Goal: Task Accomplishment & Management: Manage account settings

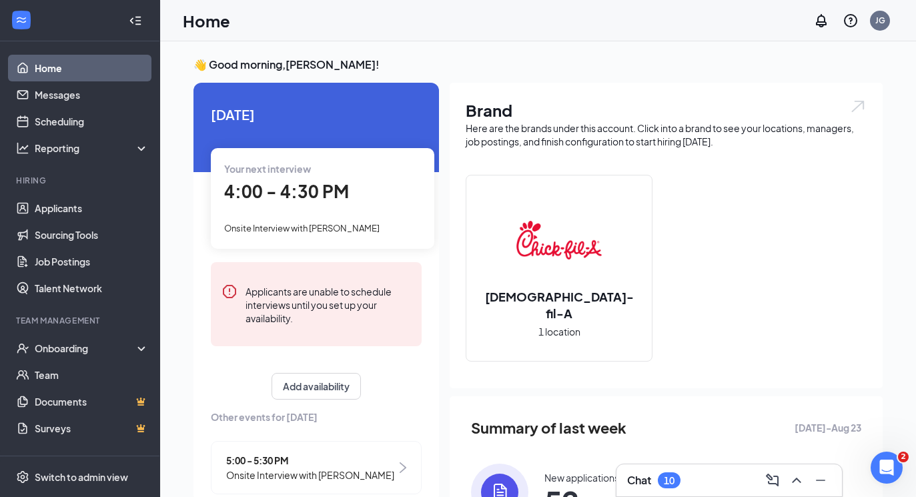
scroll to position [138, 0]
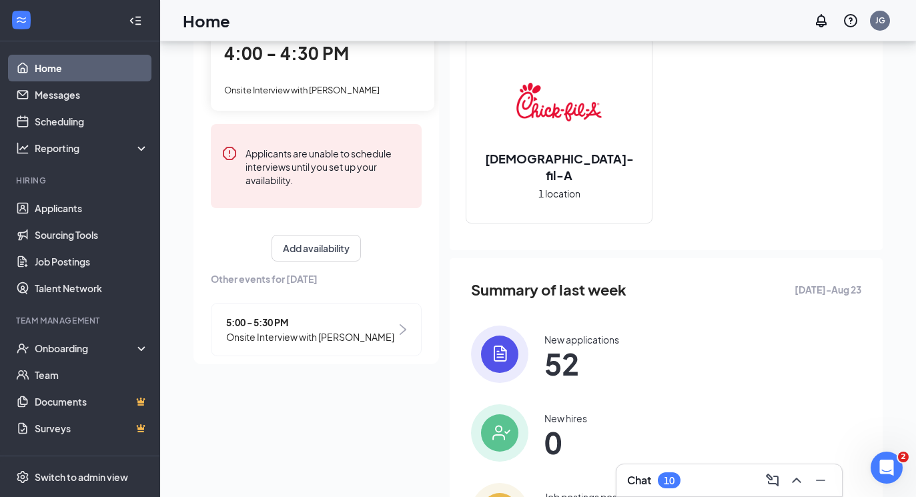
click at [331, 67] on div "Your next interview 4:00 - 4:30 PM Onsite Interview with [PERSON_NAME]" at bounding box center [323, 60] width 224 height 100
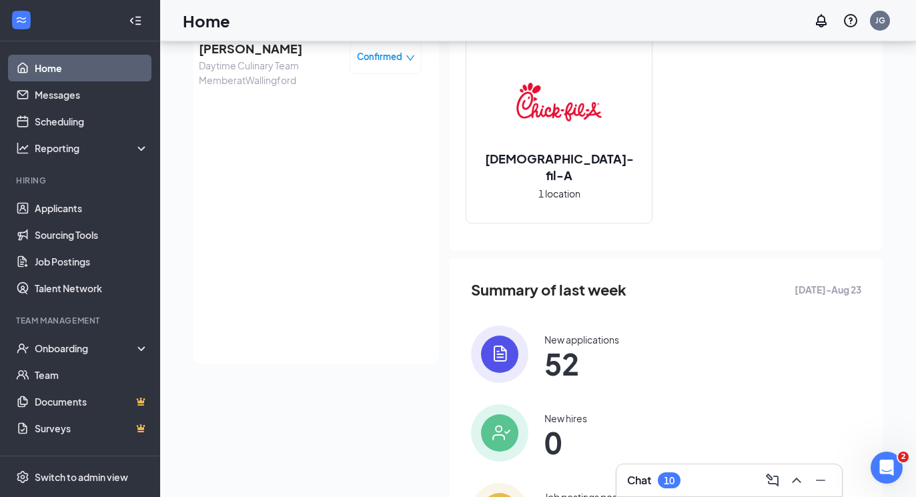
scroll to position [83, 0]
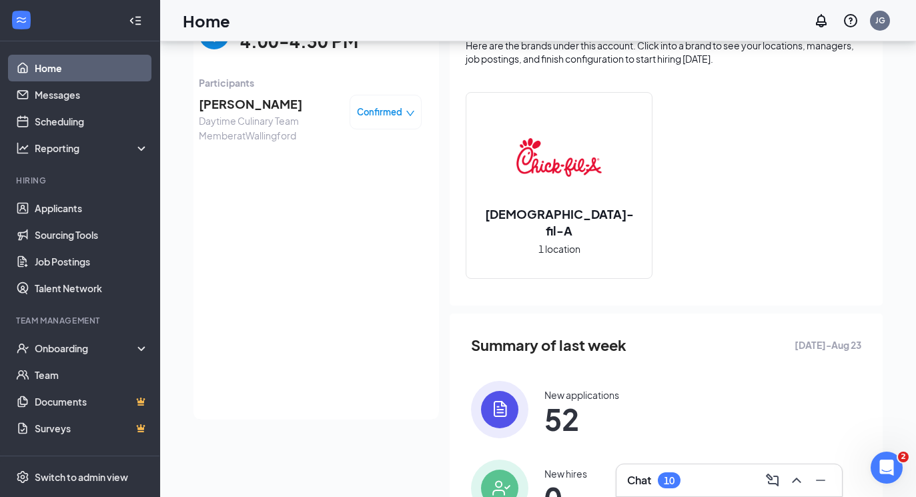
click at [242, 102] on span "[PERSON_NAME]" at bounding box center [269, 104] width 140 height 19
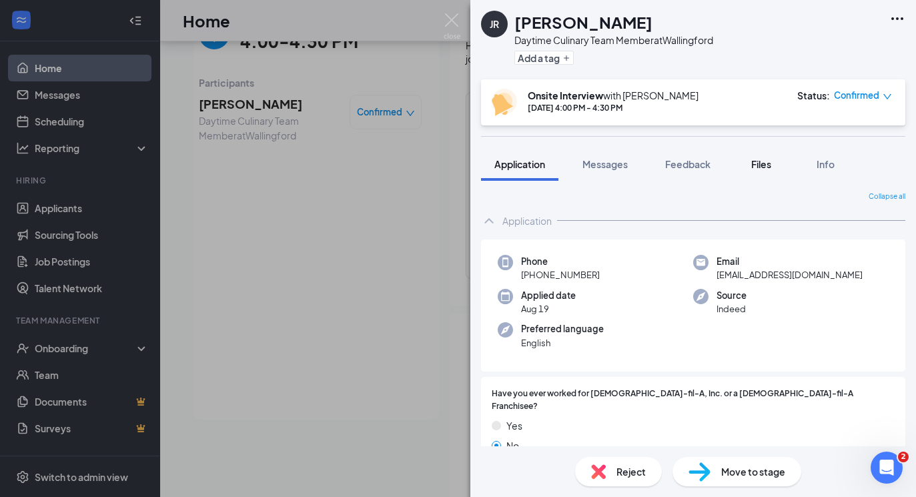
click at [755, 170] on div "Files" at bounding box center [761, 163] width 27 height 13
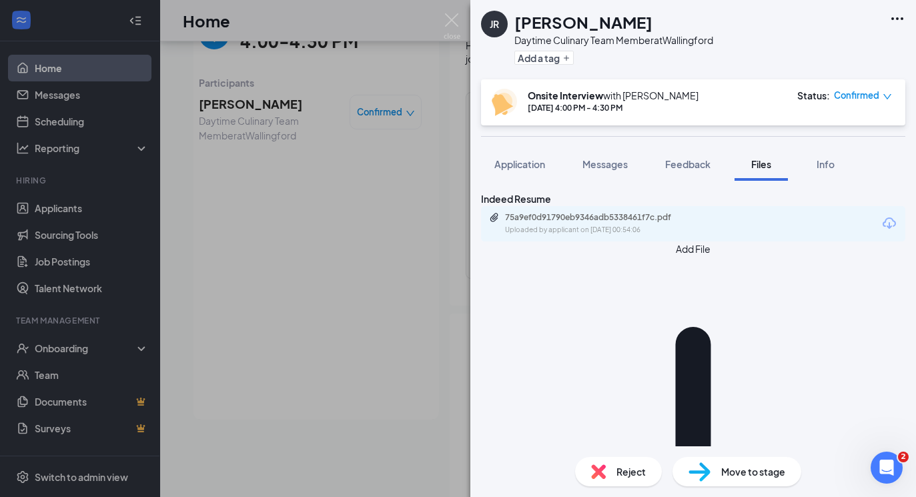
click at [625, 229] on div "75a9ef0d91790eb9346adb5338461f7c.pdf Uploaded by applicant on [DATE] 00:54:06" at bounding box center [693, 223] width 424 height 35
click at [624, 223] on div "75a9ef0d91790eb9346adb5338461f7c.pdf" at bounding box center [598, 217] width 187 height 11
click at [440, 159] on div "JR [PERSON_NAME] Daytime Culinary Team Member at [GEOGRAPHIC_DATA] Add a tag On…" at bounding box center [458, 248] width 916 height 497
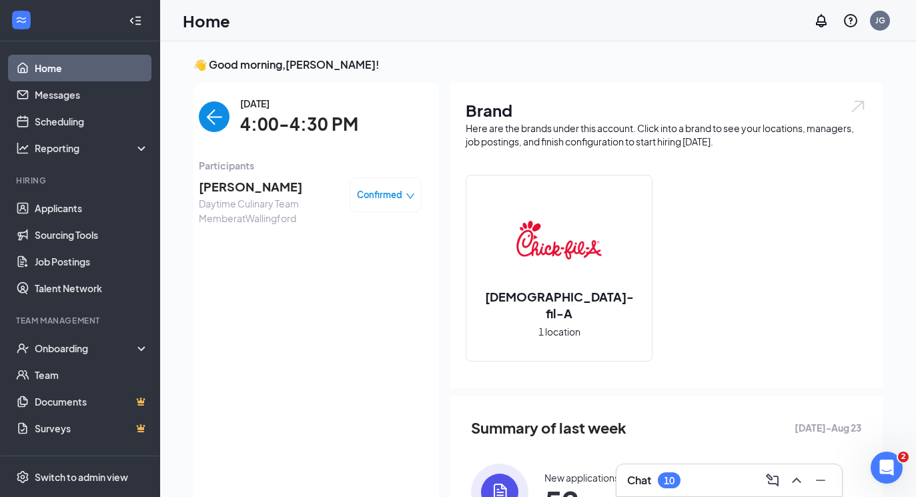
click at [217, 114] on img "back-button" at bounding box center [214, 116] width 31 height 31
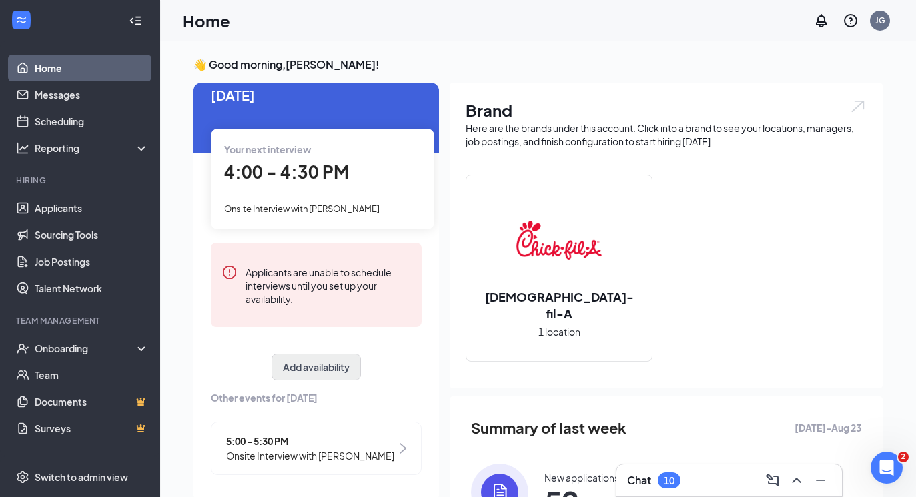
scroll to position [19, 0]
click at [328, 440] on span "5:00 - 5:30 PM" at bounding box center [310, 441] width 168 height 15
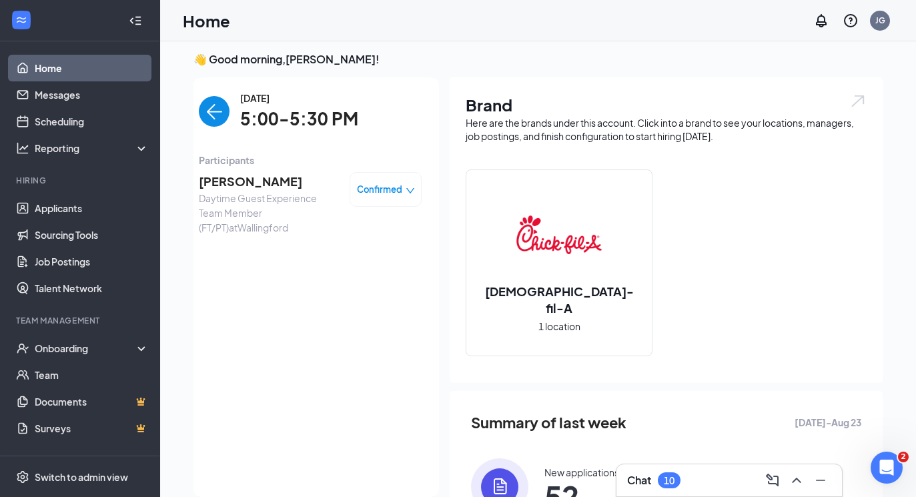
click at [269, 186] on span "[PERSON_NAME]" at bounding box center [269, 181] width 140 height 19
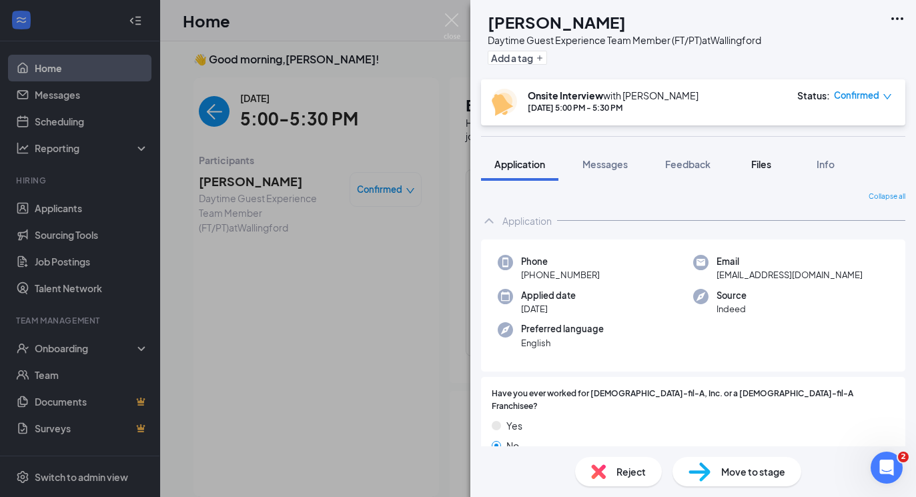
click at [758, 149] on button "Files" at bounding box center [761, 163] width 53 height 33
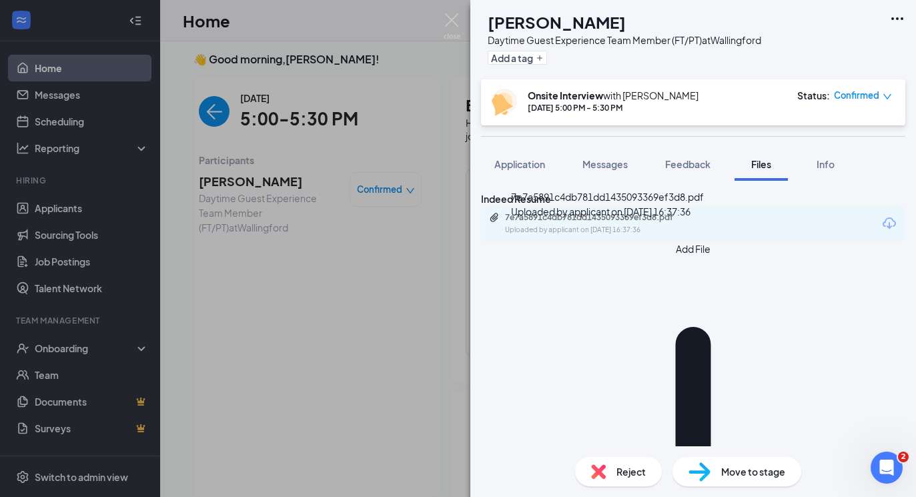
click at [677, 223] on div "7e7a5891c4db781dd1435093369ef3d8.pdf" at bounding box center [598, 217] width 187 height 11
click at [454, 10] on div "[PERSON_NAME] Daytime Guest Experience Team Member (FT/PT) at [GEOGRAPHIC_DATA]…" at bounding box center [458, 248] width 916 height 497
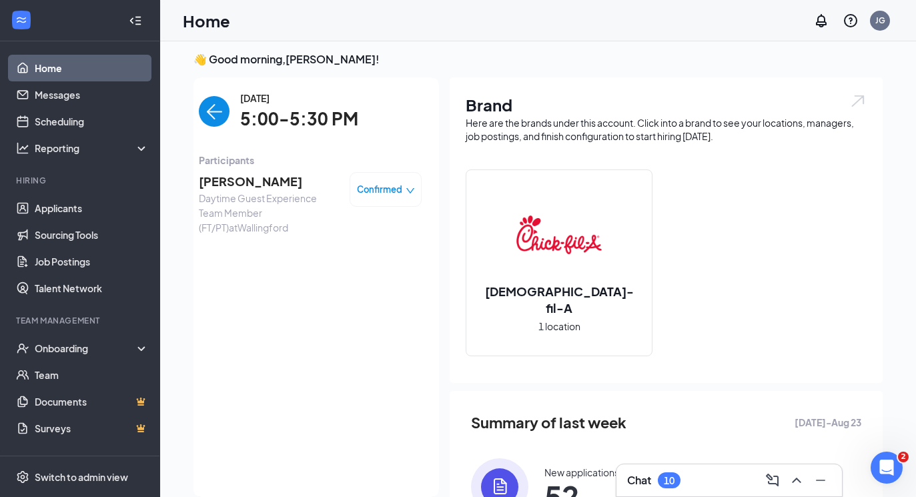
click at [450, 15] on div "Home JG" at bounding box center [538, 20] width 756 height 41
